Goal: Transaction & Acquisition: Obtain resource

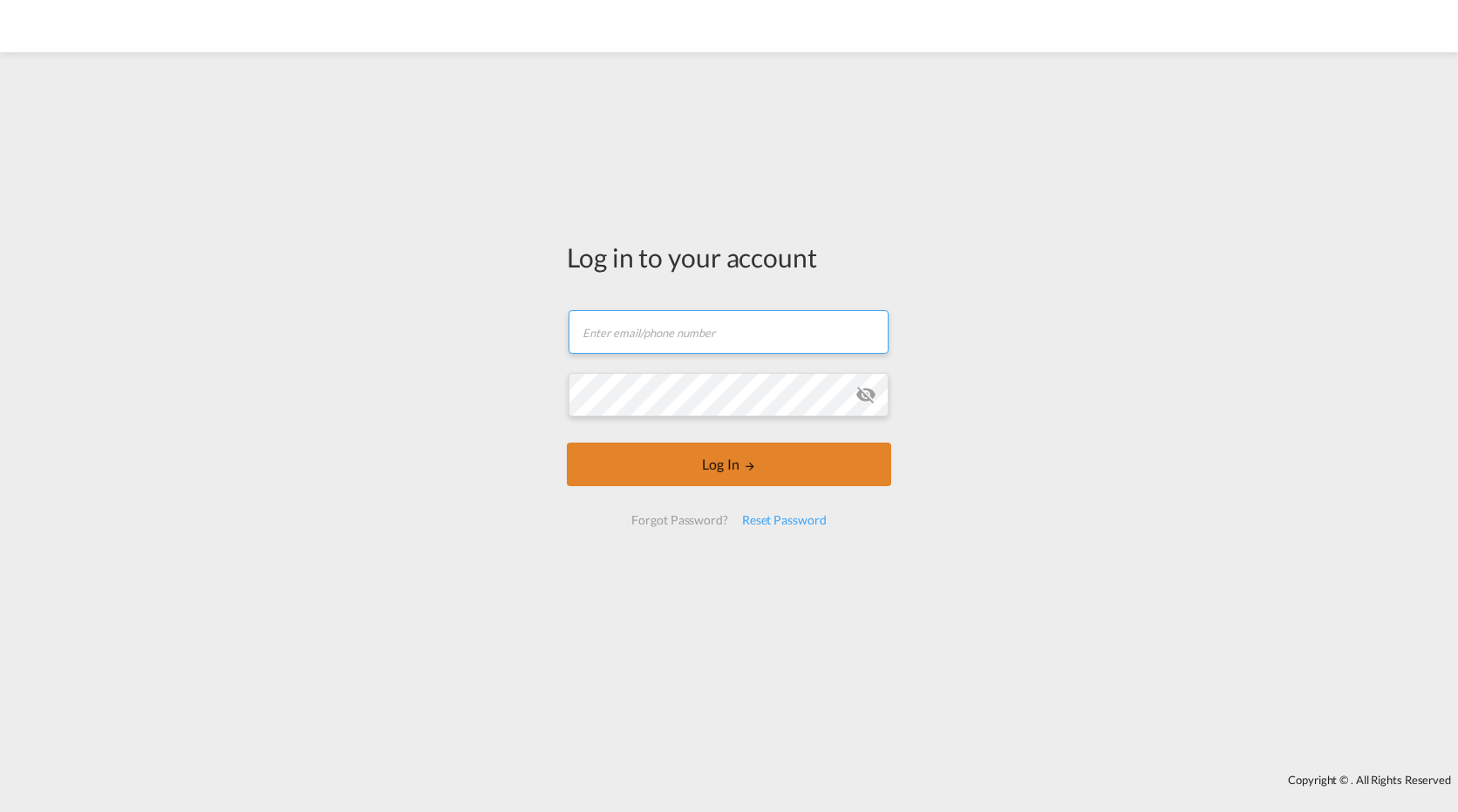
type input "[PERSON_NAME][EMAIL_ADDRESS][DOMAIN_NAME]"
click at [742, 463] on button "Log In" at bounding box center [729, 464] width 324 height 43
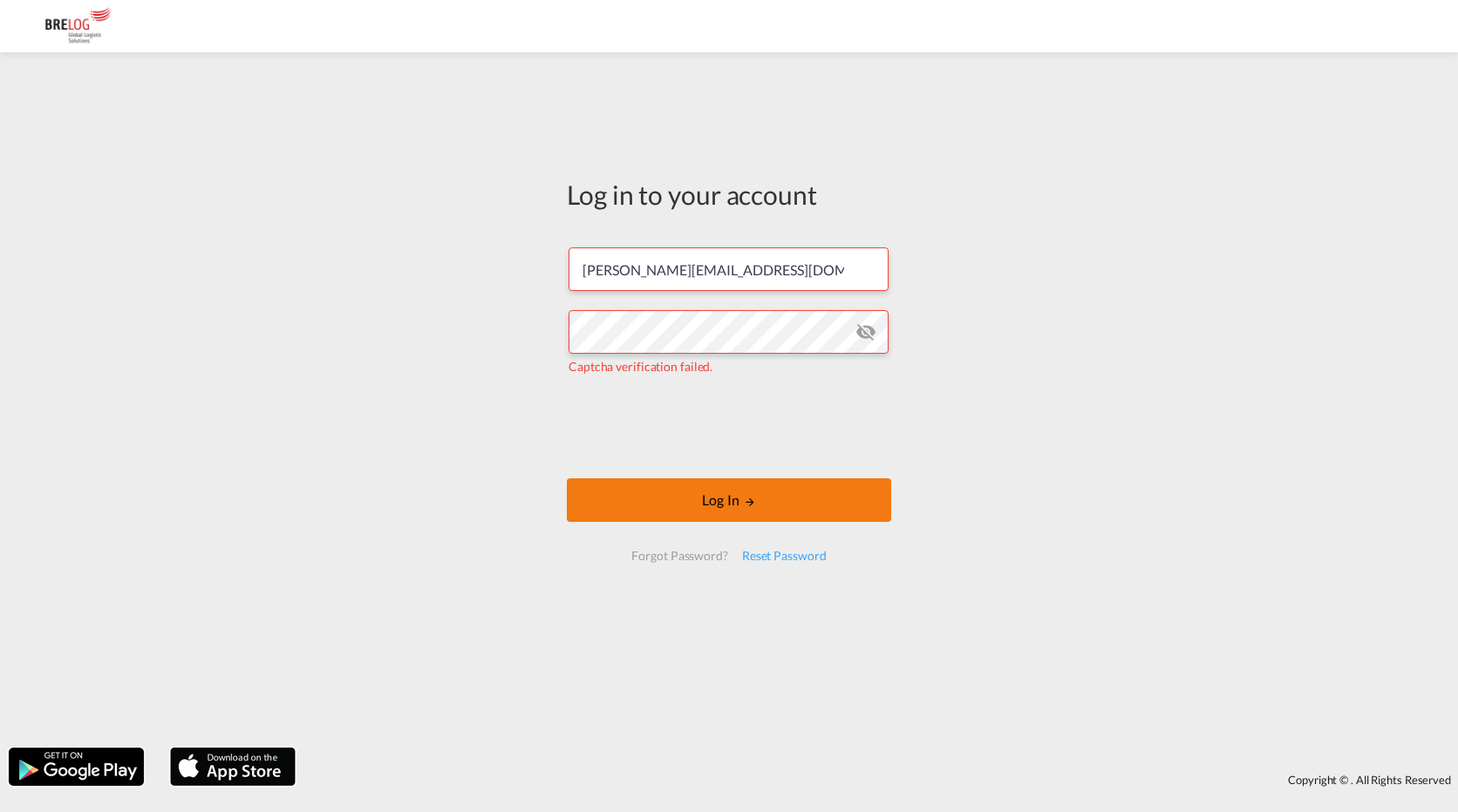
click at [751, 507] on md-icon "LOGIN" at bounding box center [749, 502] width 12 height 12
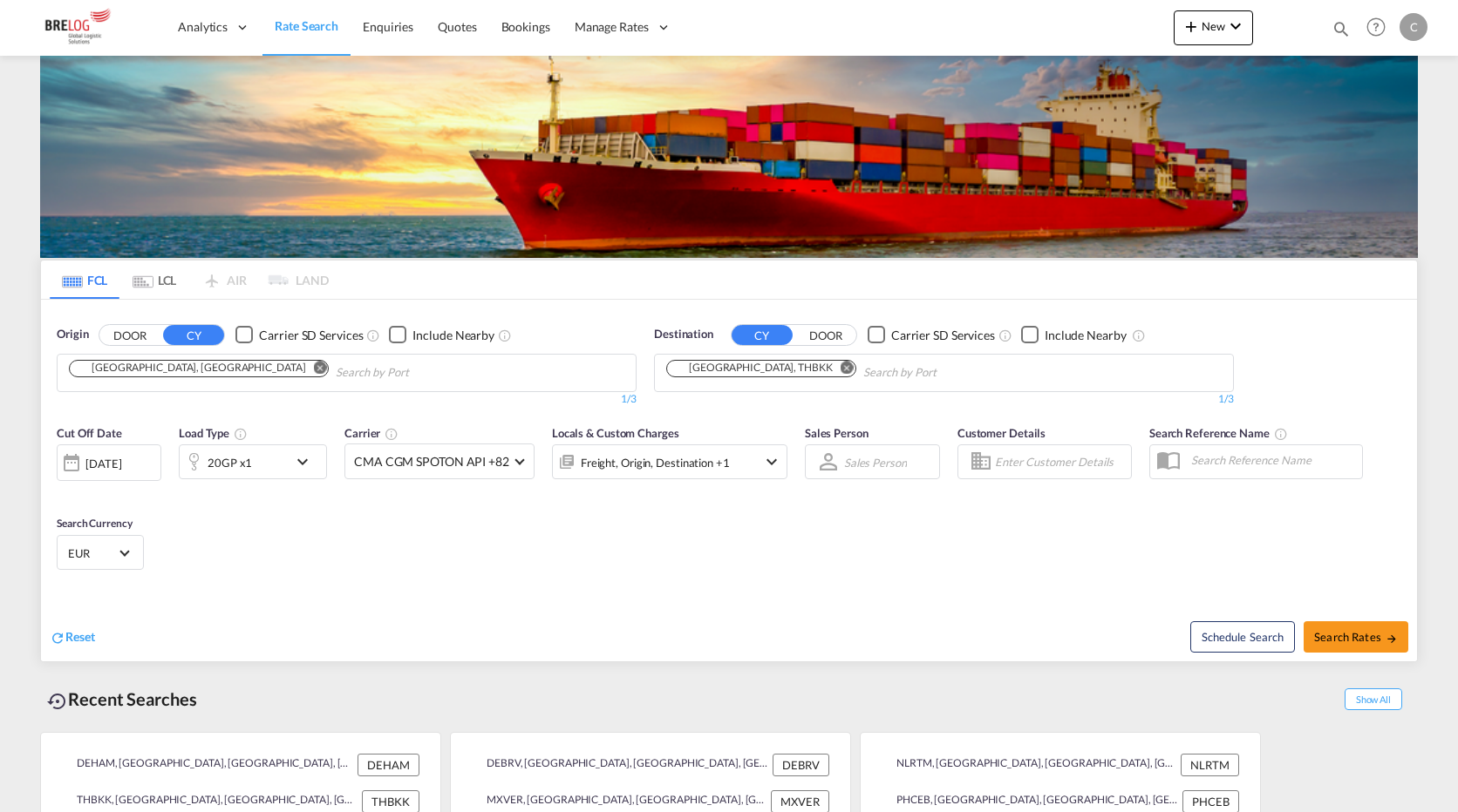
click at [296, 451] on md-icon "icon-chevron-down" at bounding box center [307, 461] width 30 height 21
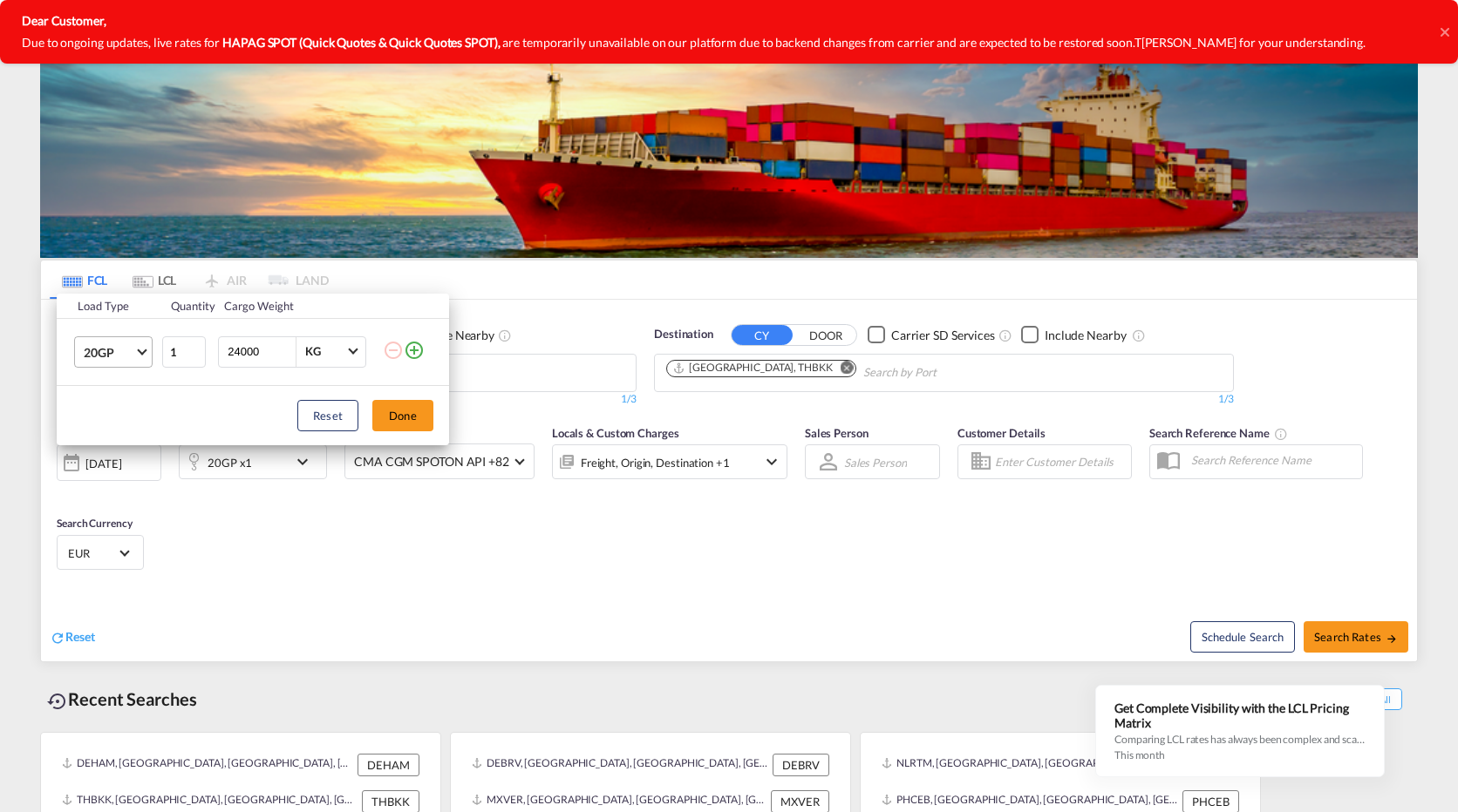
click at [143, 353] on span "Choose: \a20GP" at bounding box center [142, 350] width 10 height 10
click at [113, 436] on div "40HC" at bounding box center [100, 436] width 33 height 18
click at [420, 411] on button "Done" at bounding box center [403, 416] width 61 height 32
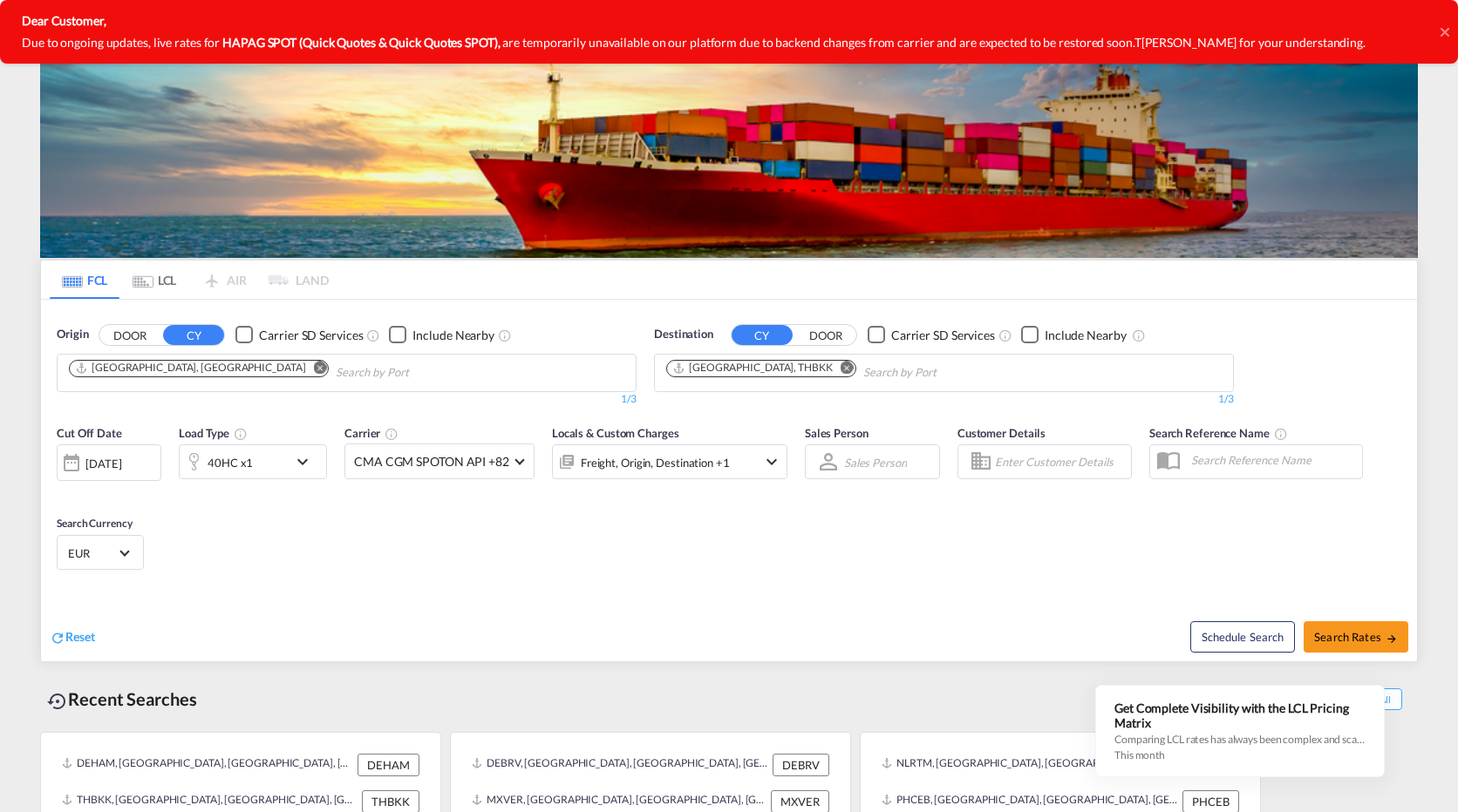
click at [313, 361] on md-icon "Remove" at bounding box center [319, 367] width 13 height 13
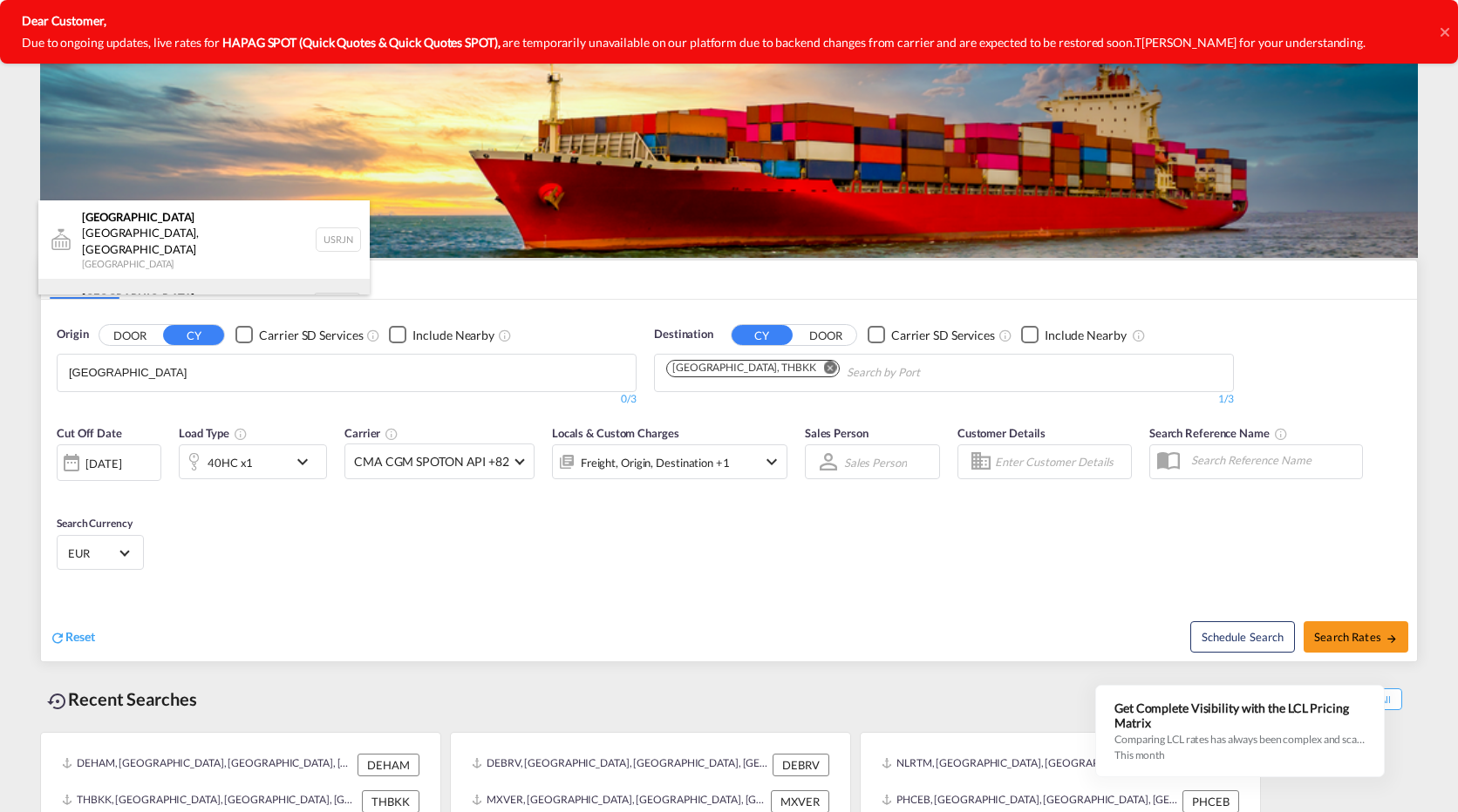
type input "[GEOGRAPHIC_DATA]"
click at [145, 279] on div "[GEOGRAPHIC_DATA] [GEOGRAPHIC_DATA] NLRTM" at bounding box center [204, 304] width 331 height 52
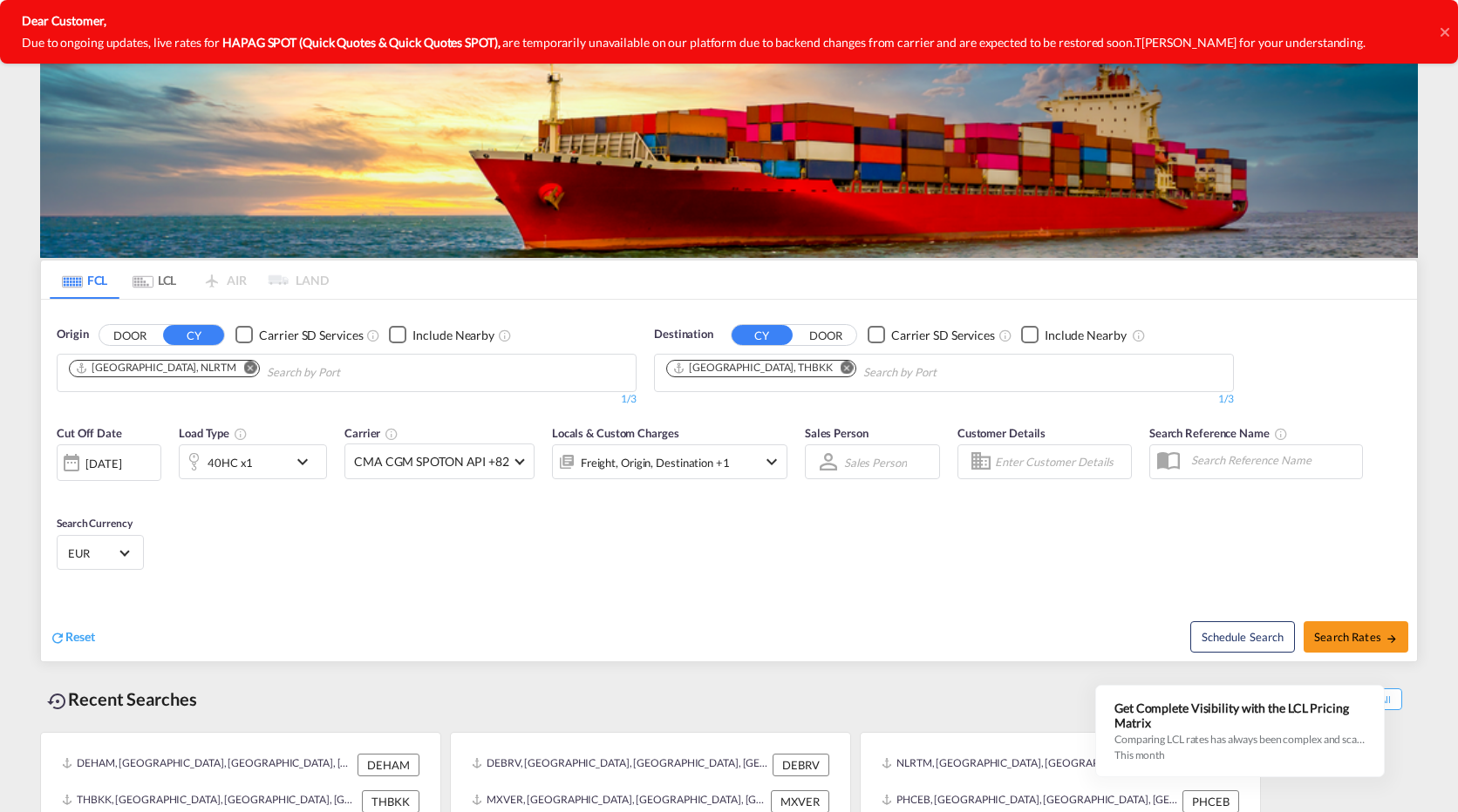
click at [840, 361] on md-icon "Remove" at bounding box center [846, 367] width 13 height 13
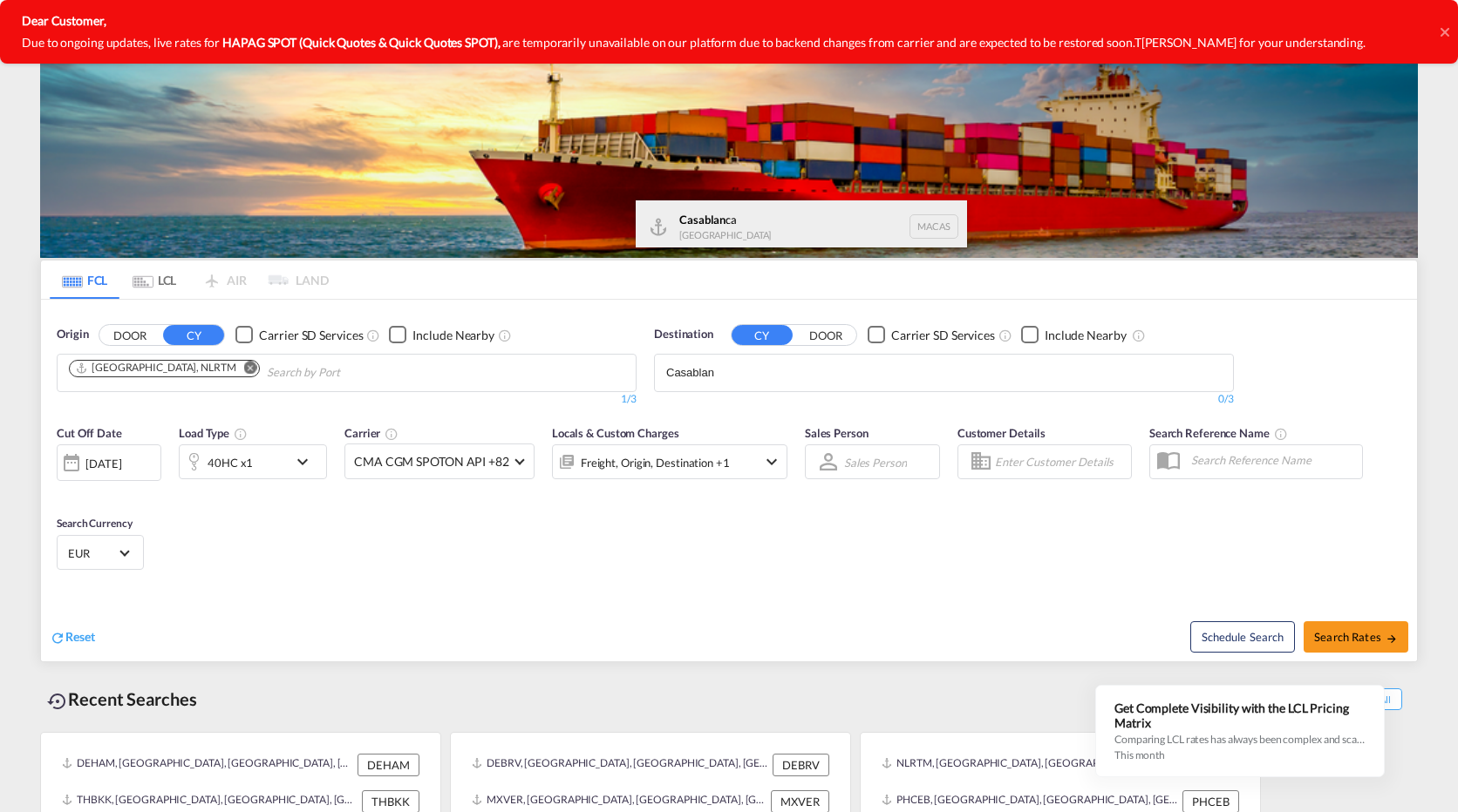
type input "Casablan"
click at [729, 223] on div "Casablan ca [GEOGRAPHIC_DATA] [GEOGRAPHIC_DATA]" at bounding box center [801, 226] width 331 height 52
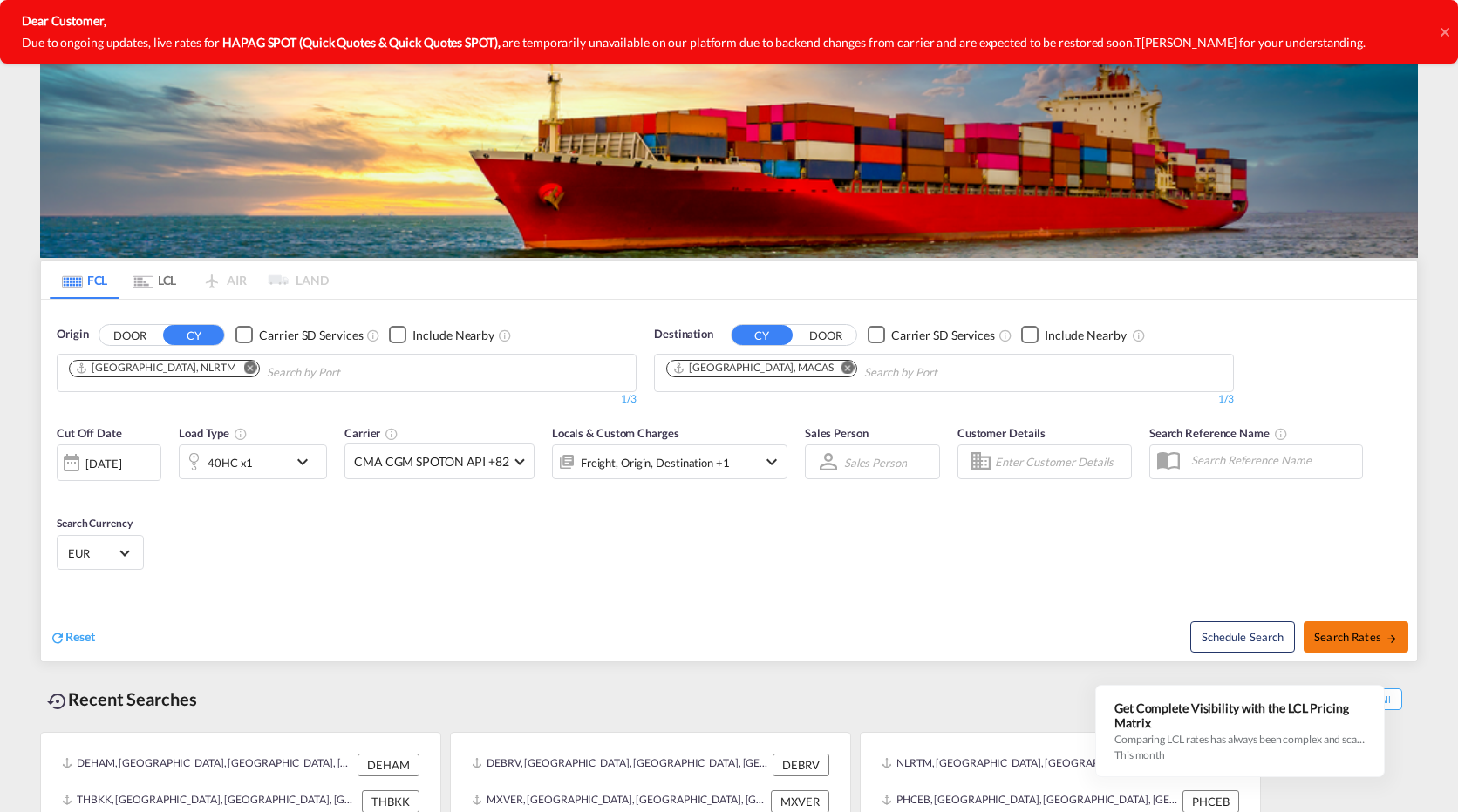
click at [1373, 630] on span "Search Rates" at bounding box center [1355, 637] width 84 height 14
type input "NLRTM to MACAS / [DATE]"
